Goal: Task Accomplishment & Management: Use online tool/utility

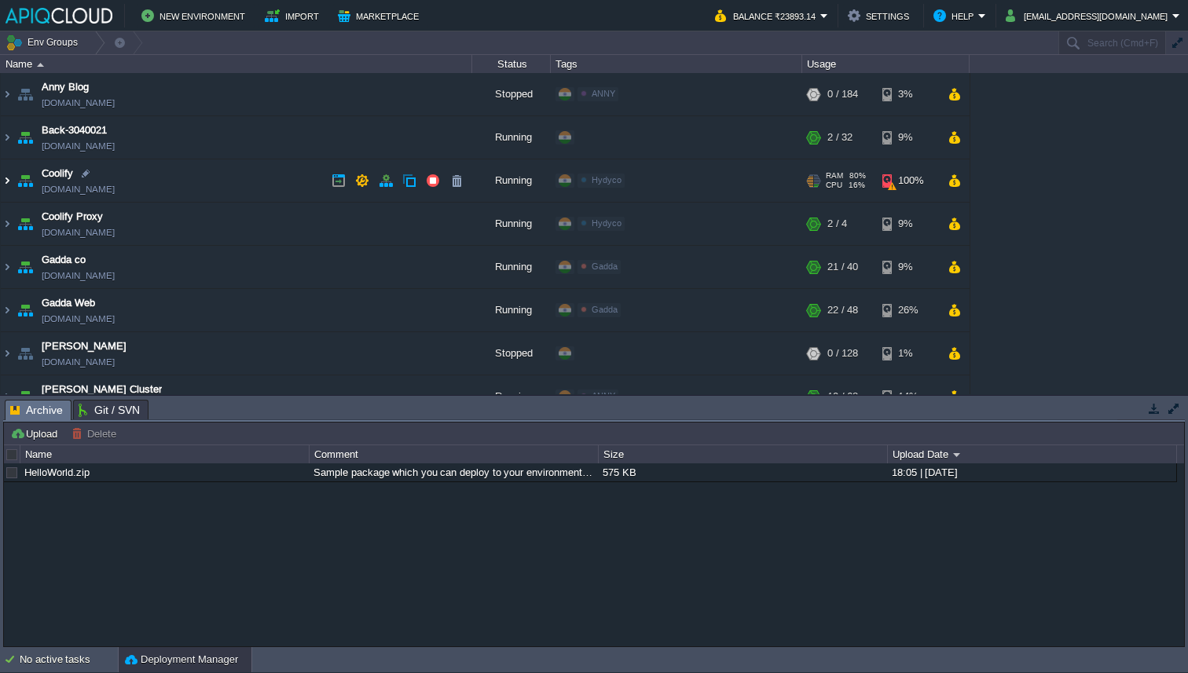
click at [10, 185] on img at bounding box center [7, 180] width 13 height 42
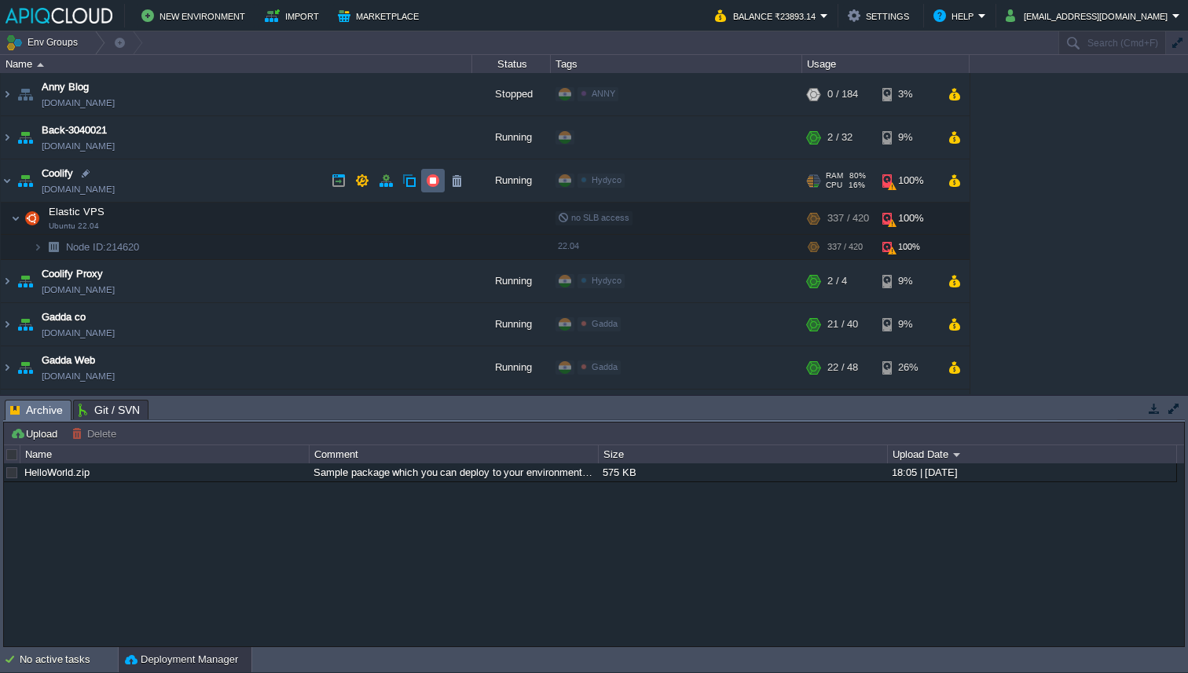
click at [434, 176] on button "button" at bounding box center [433, 181] width 14 height 14
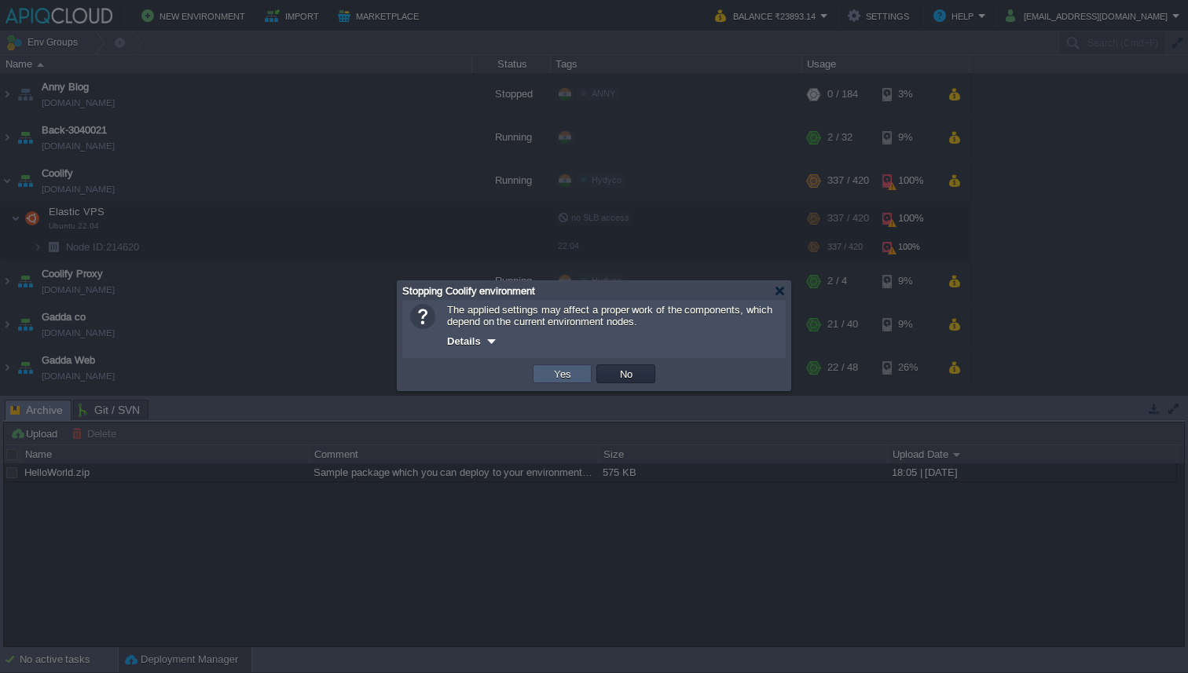
click at [572, 379] on button "Yes" at bounding box center [562, 374] width 27 height 14
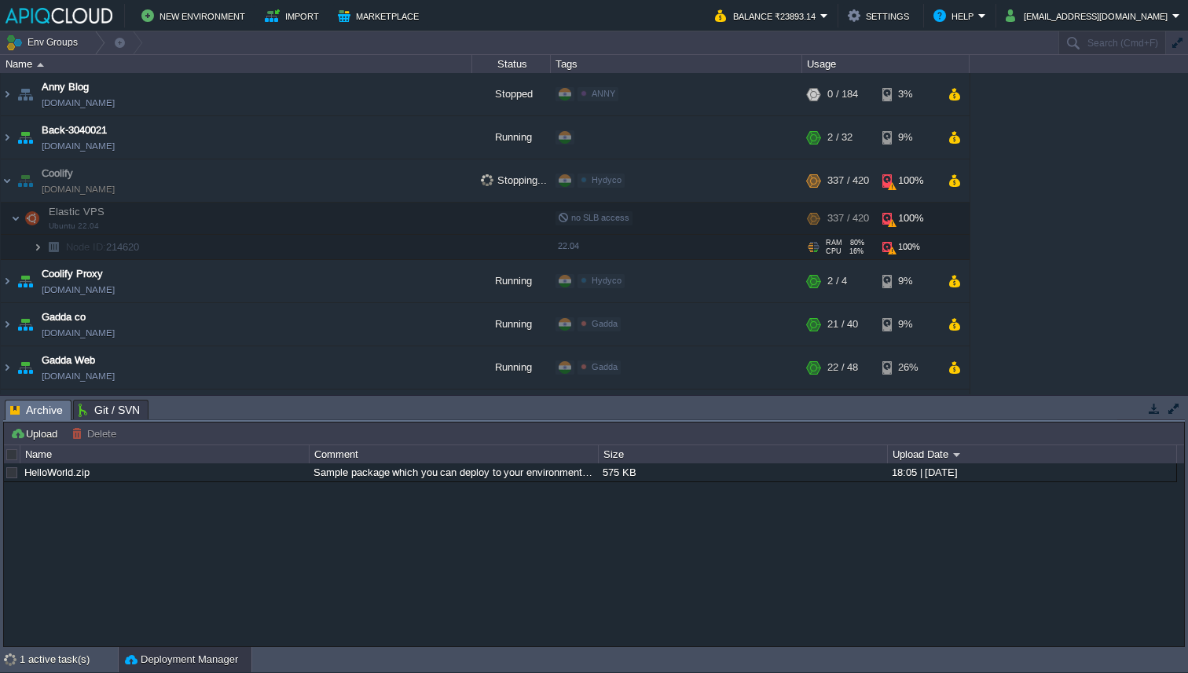
click at [41, 247] on img at bounding box center [37, 247] width 9 height 24
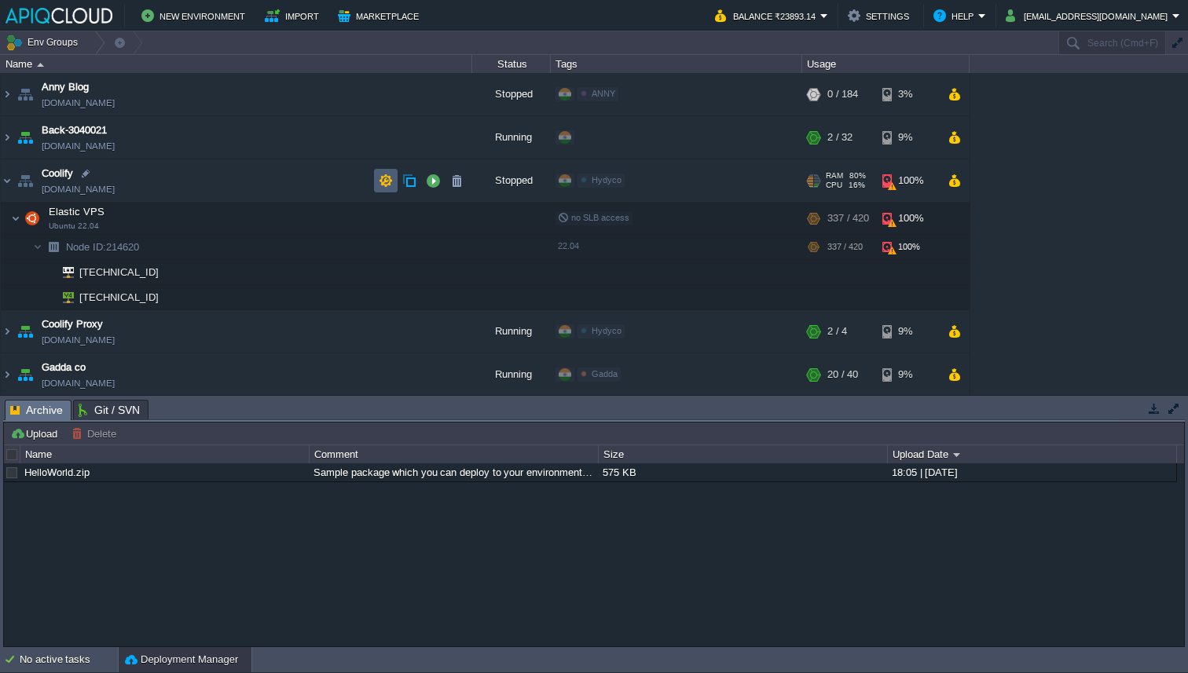
click at [390, 181] on button "button" at bounding box center [386, 181] width 14 height 14
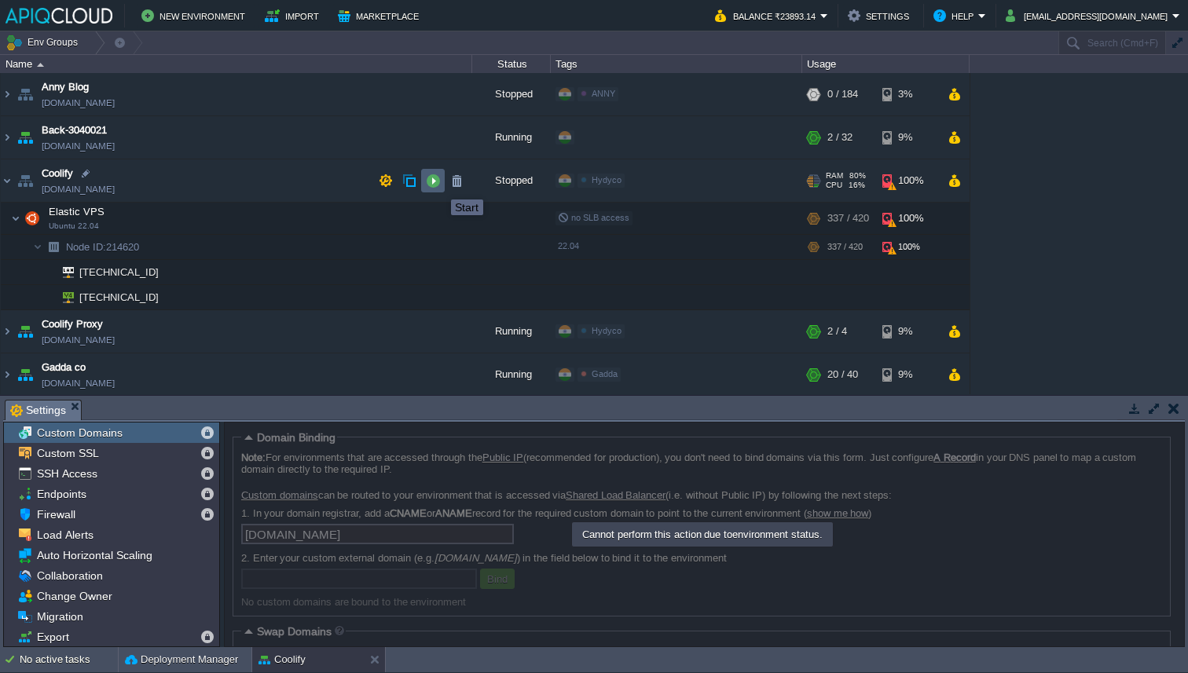
click at [439, 185] on button "button" at bounding box center [433, 181] width 14 height 14
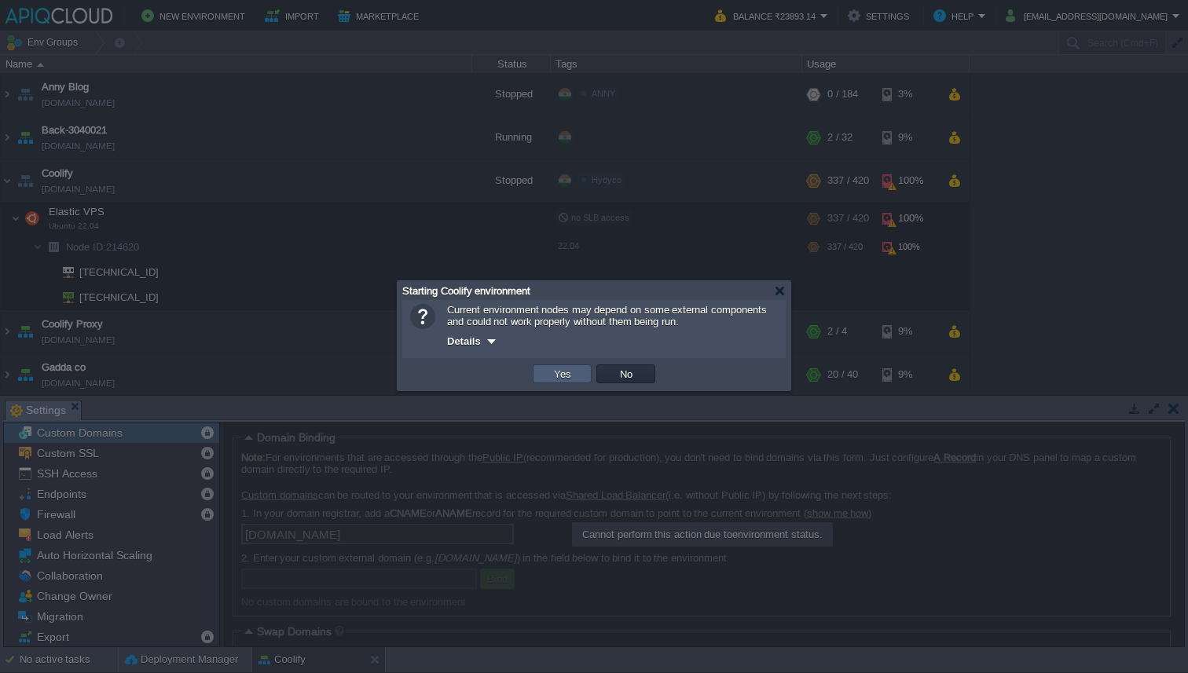
click at [558, 375] on button "Yes" at bounding box center [562, 374] width 27 height 14
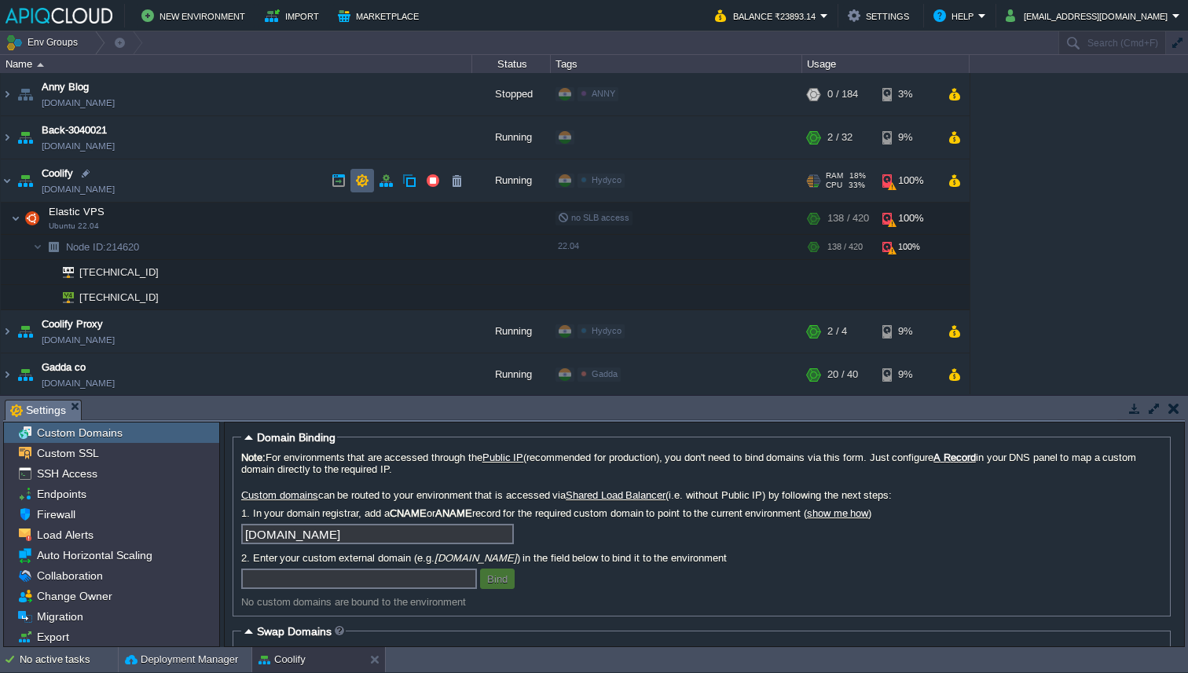
click at [363, 180] on button "button" at bounding box center [362, 181] width 14 height 14
click at [383, 179] on button "button" at bounding box center [386, 181] width 14 height 14
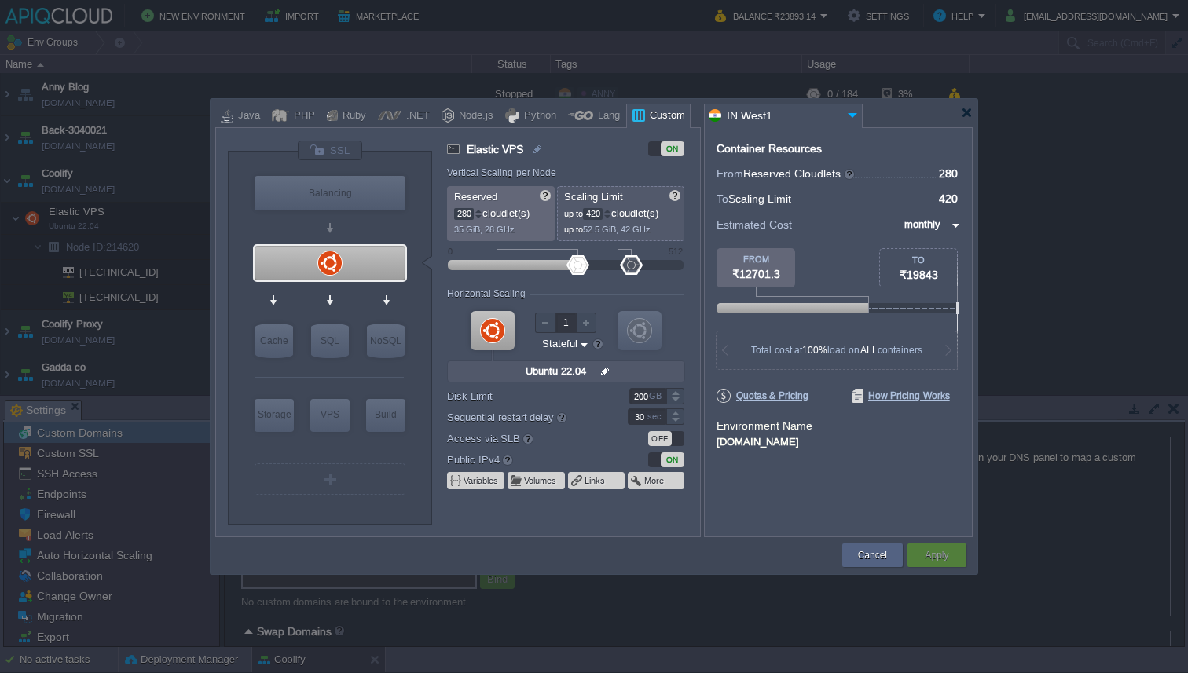
click at [673, 394] on div at bounding box center [675, 392] width 18 height 8
click at [585, 384] on div "VM VM" at bounding box center [565, 344] width 237 height 84
click at [643, 398] on input "200" at bounding box center [647, 396] width 37 height 16
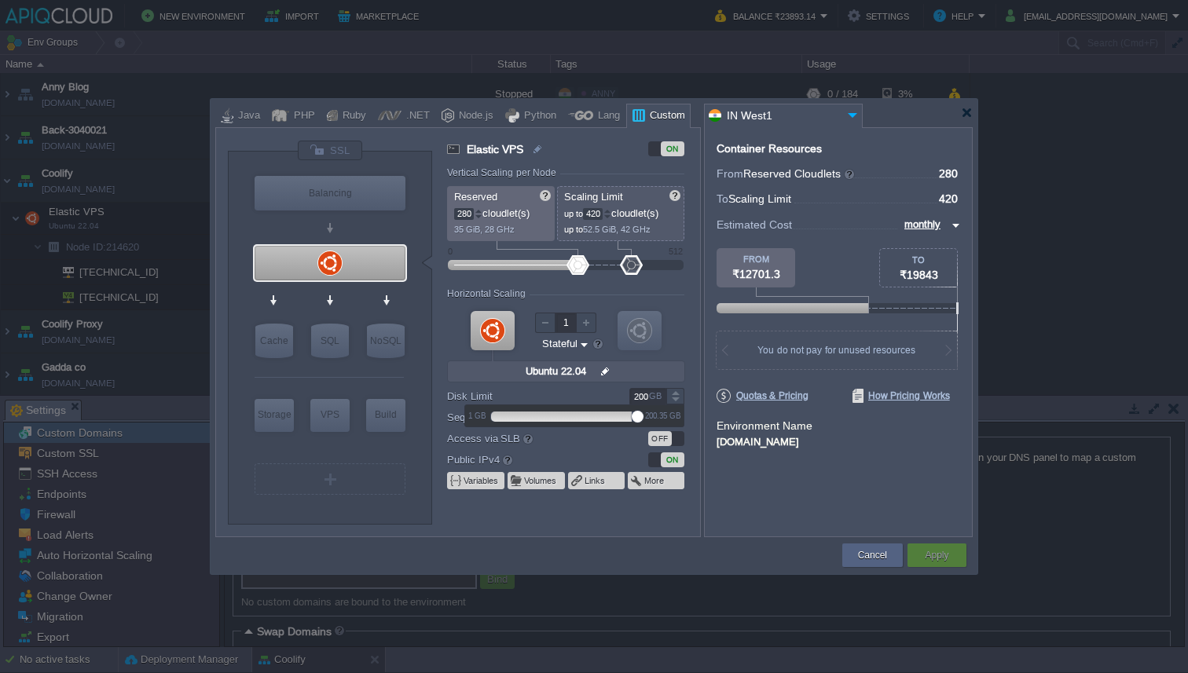
drag, startPoint x: 637, startPoint y: 413, endPoint x: 696, endPoint y: 417, distance: 59.1
click at [695, 417] on body "New Environment Import Marketplace Bonus ₹0.00 Upgrade Account Balance ₹23893.1…" at bounding box center [594, 336] width 1188 height 673
click at [588, 444] on label "Access via SLB" at bounding box center [526, 438] width 159 height 17
click at [531, 475] on button "Volumes" at bounding box center [541, 481] width 34 height 13
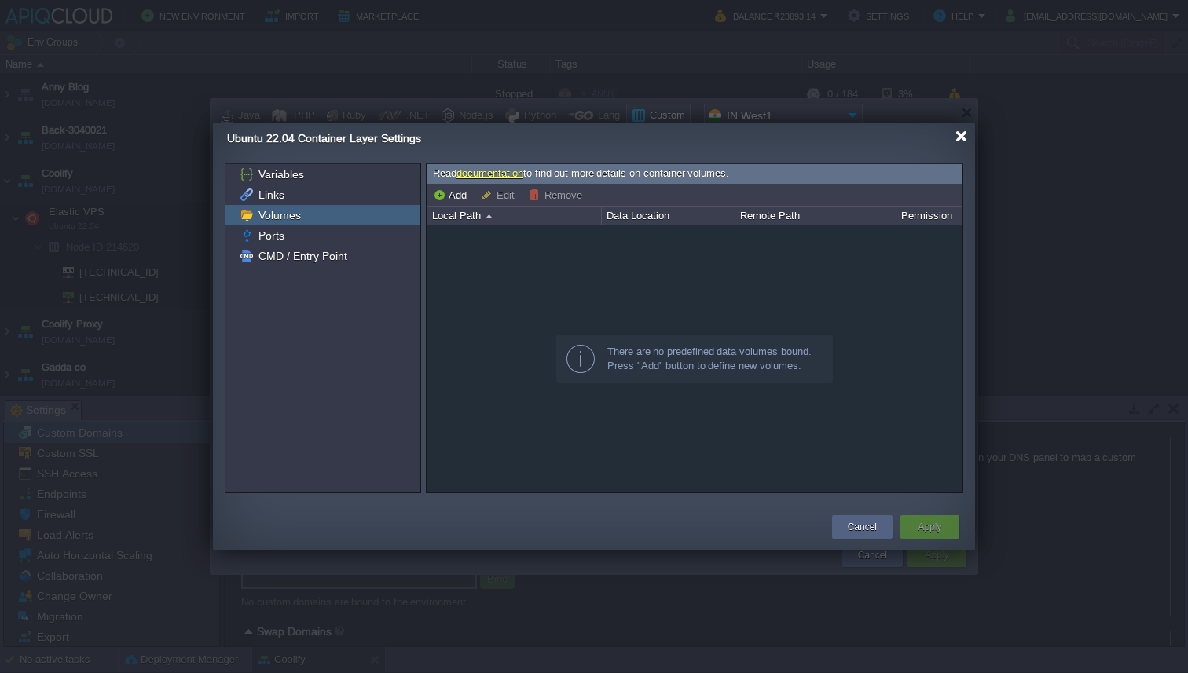
click at [959, 138] on div at bounding box center [961, 136] width 12 height 12
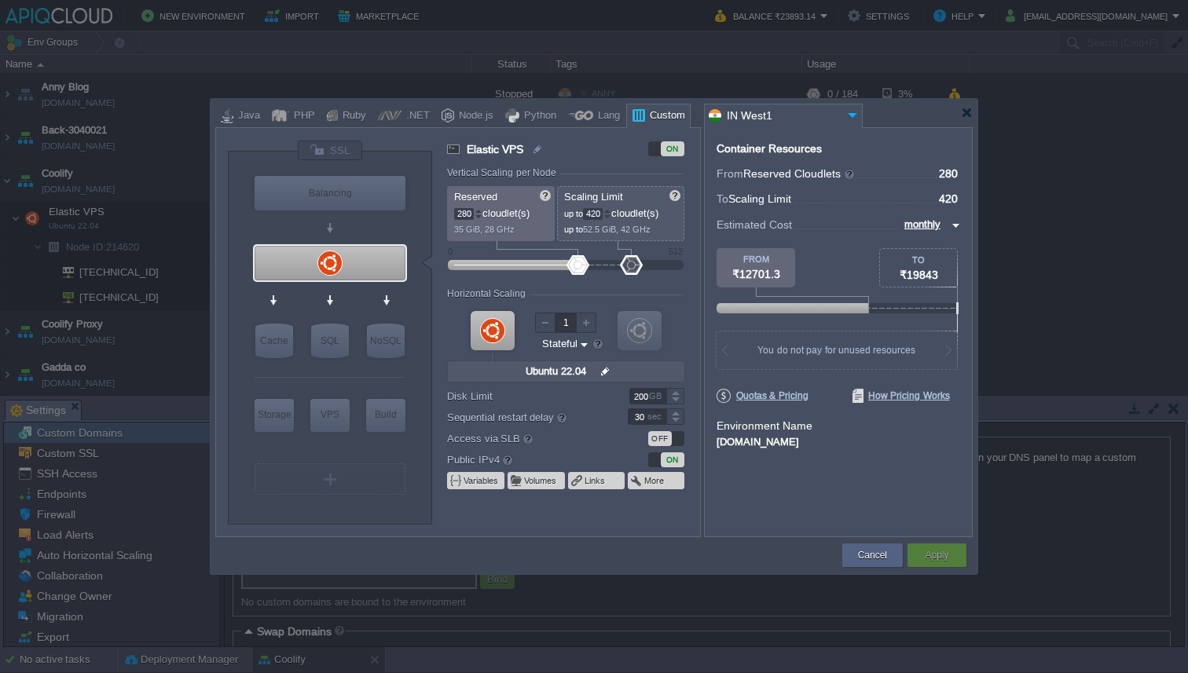
type input "Docker Image"
click at [973, 115] on div at bounding box center [596, 113] width 762 height 28
click at [965, 112] on div at bounding box center [967, 113] width 12 height 12
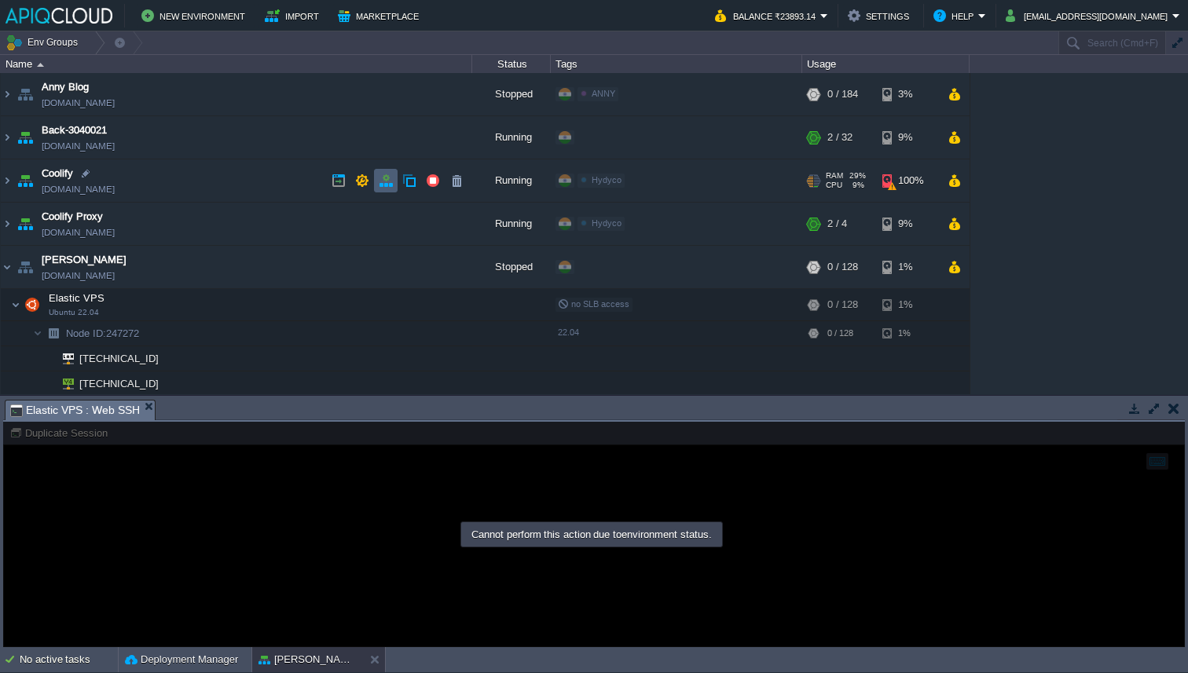
click at [376, 178] on td at bounding box center [386, 181] width 24 height 24
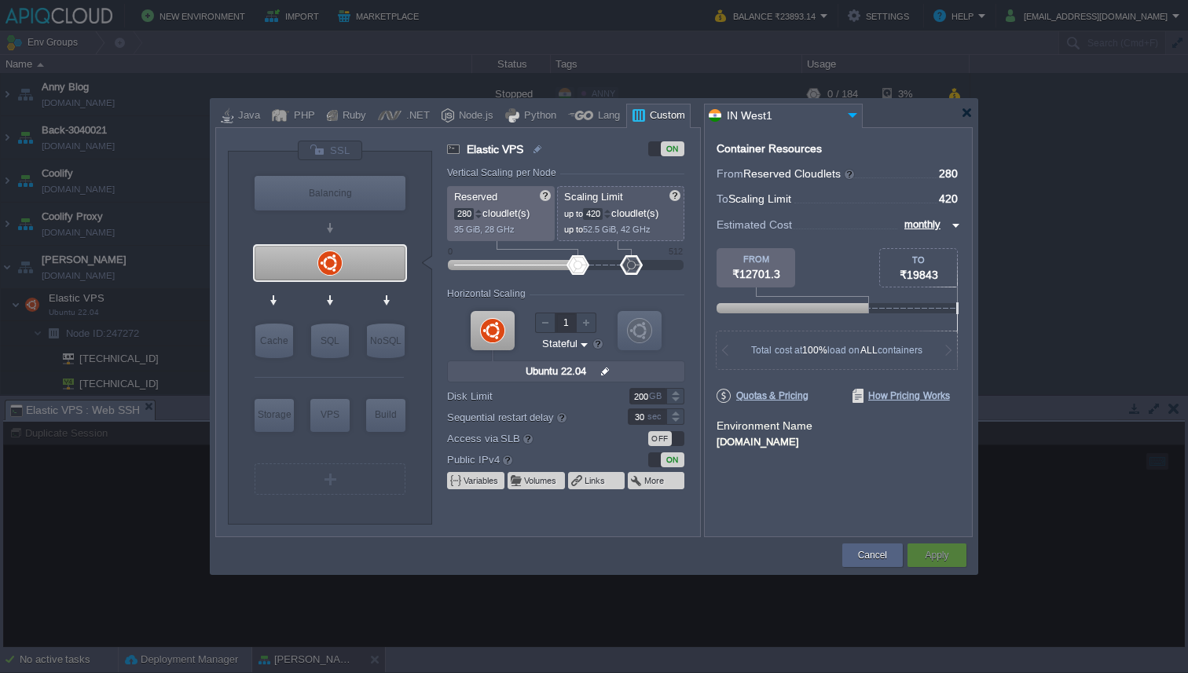
click at [647, 405] on div "Disk Limit 200 GB" at bounding box center [573, 396] width 252 height 16
click at [645, 398] on input "200" at bounding box center [647, 396] width 37 height 16
drag, startPoint x: 640, startPoint y: 412, endPoint x: 576, endPoint y: 412, distance: 63.6
click at [575, 412] on div at bounding box center [577, 417] width 12 height 12
type input "200"
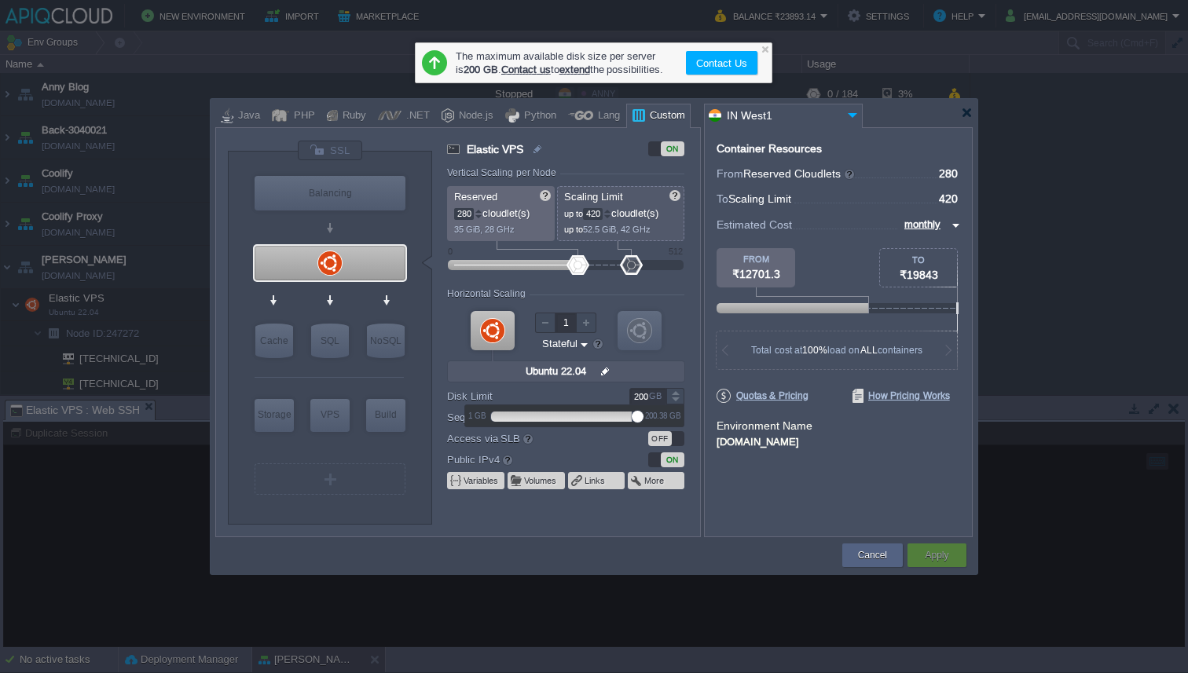
drag, startPoint x: 576, startPoint y: 412, endPoint x: 767, endPoint y: 415, distance: 190.9
click at [767, 415] on body "New Environment Import Marketplace Bonus ₹0.00 Upgrade Account Balance ₹23893.1…" at bounding box center [594, 336] width 1188 height 673
click at [588, 71] on link "extend" at bounding box center [574, 70] width 31 height 12
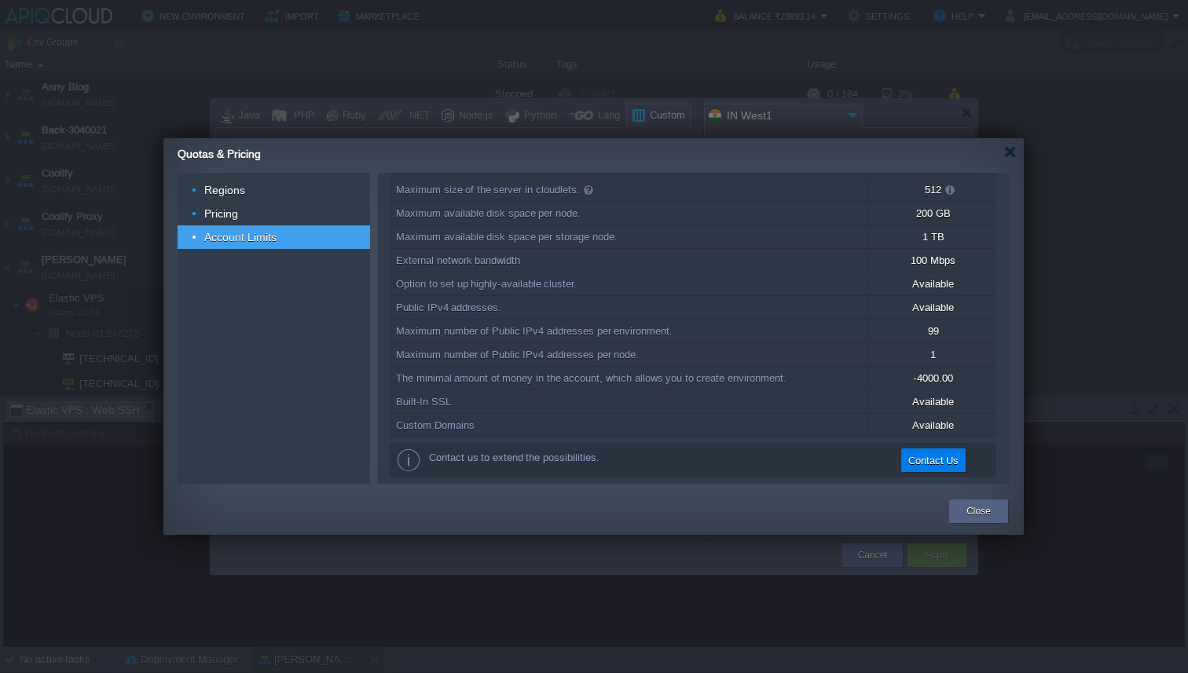
scroll to position [114, 1]
click at [1014, 153] on div at bounding box center [1010, 152] width 12 height 12
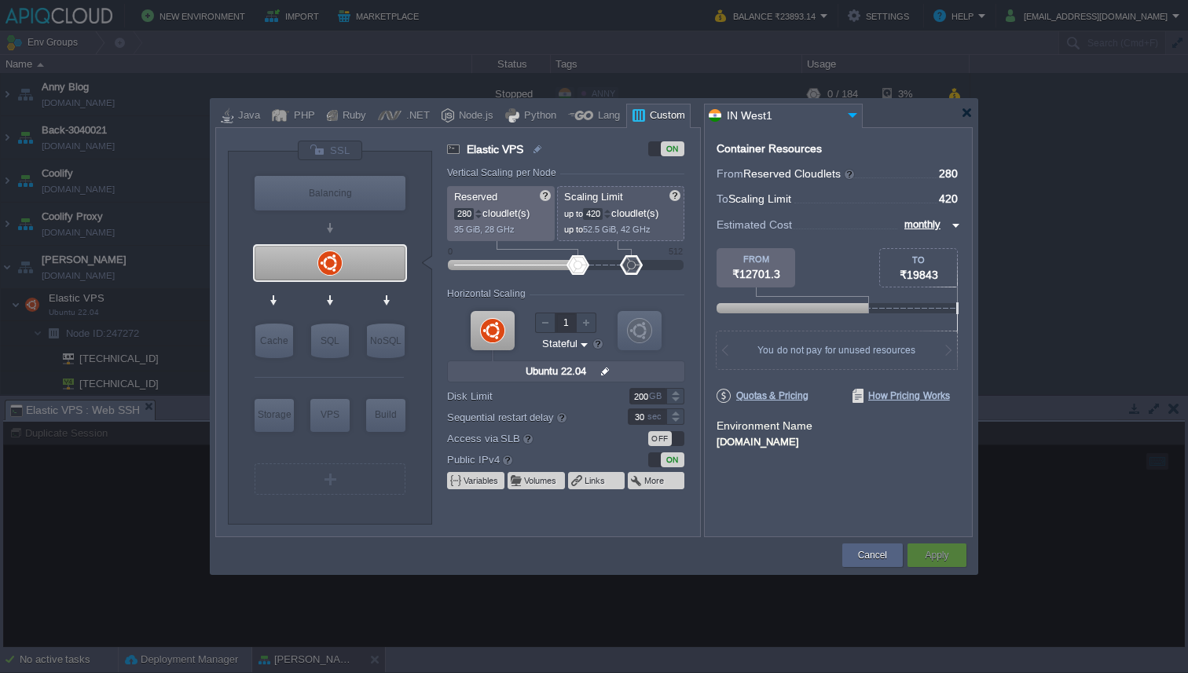
type input "Ubuntu 22.04"
click at [972, 110] on div at bounding box center [967, 113] width 12 height 12
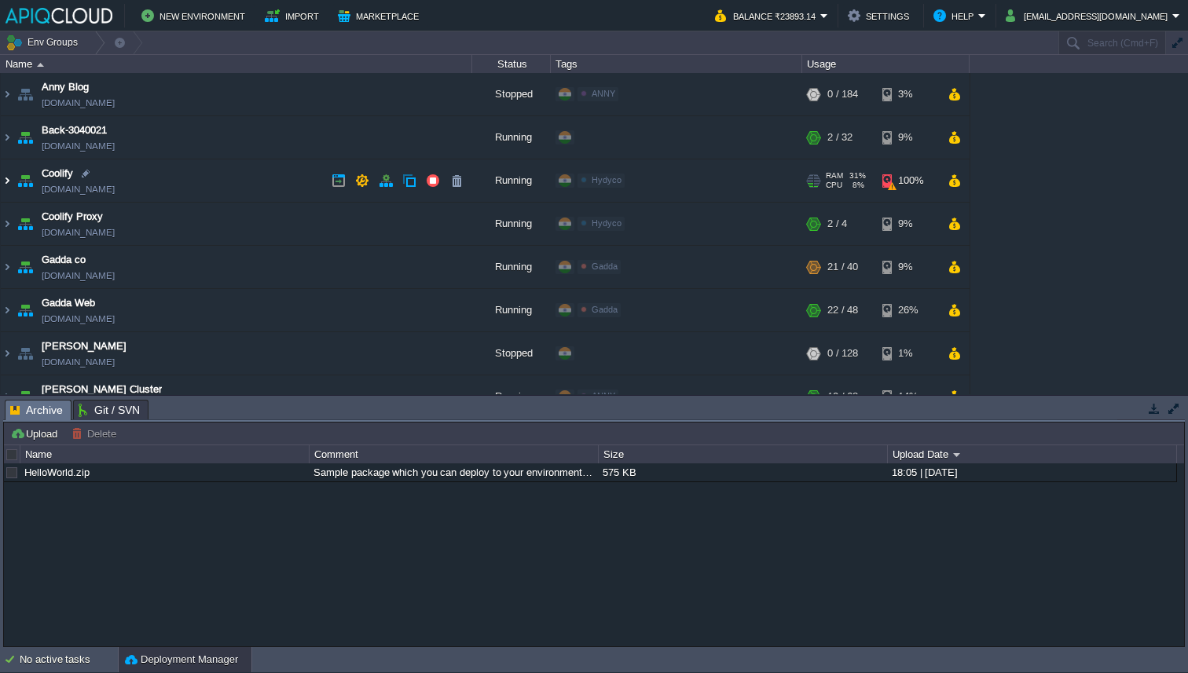
click at [5, 178] on img at bounding box center [7, 180] width 13 height 42
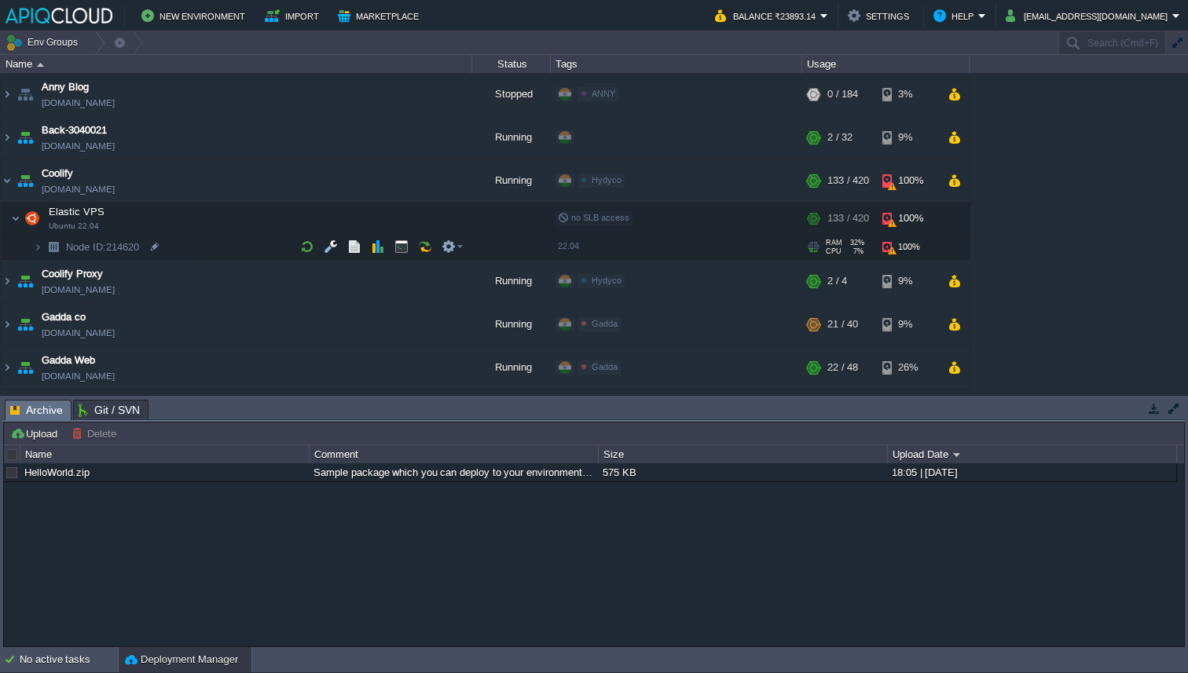
click at [132, 253] on span "Node ID: 214620" at bounding box center [102, 246] width 77 height 13
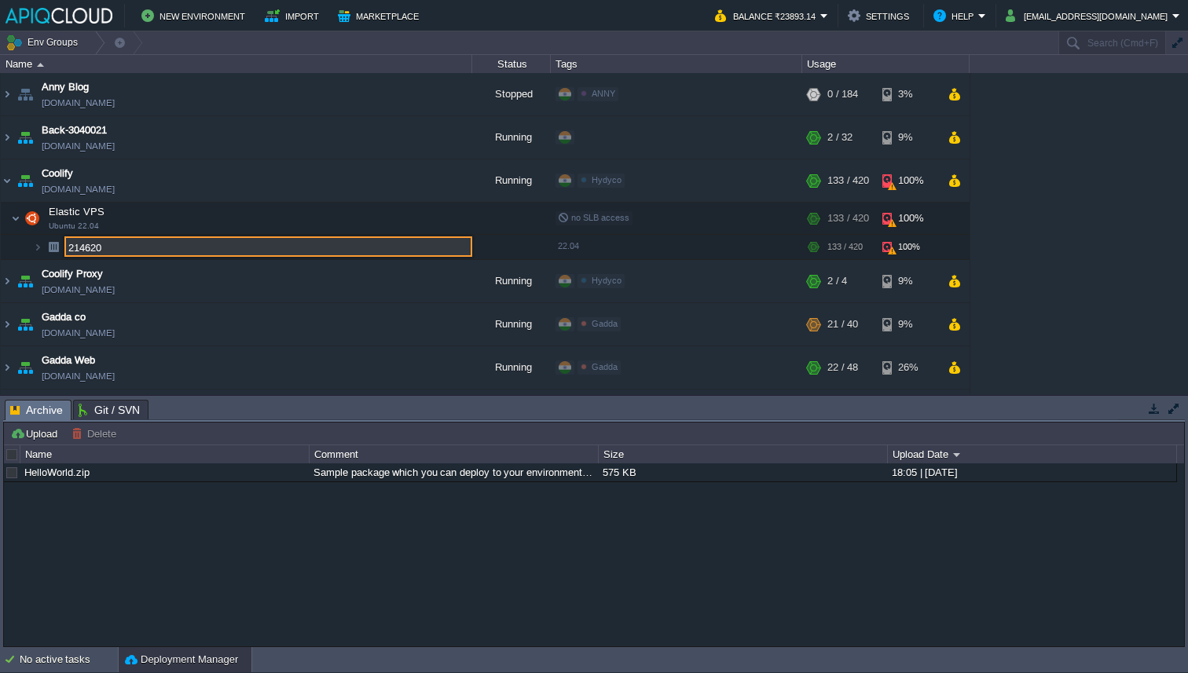
click at [1068, 251] on div "Anny Blog env-3137940.in1.apiqcloud.com Stopped ANNY Edit RAM 0% CPU 0% 0 / 184…" at bounding box center [594, 233] width 1188 height 321
